Goal: Contribute content

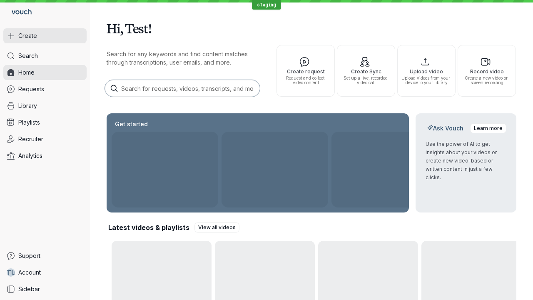
click at [45, 36] on button "Create" at bounding box center [44, 35] width 83 height 15
